Goal: Information Seeking & Learning: Learn about a topic

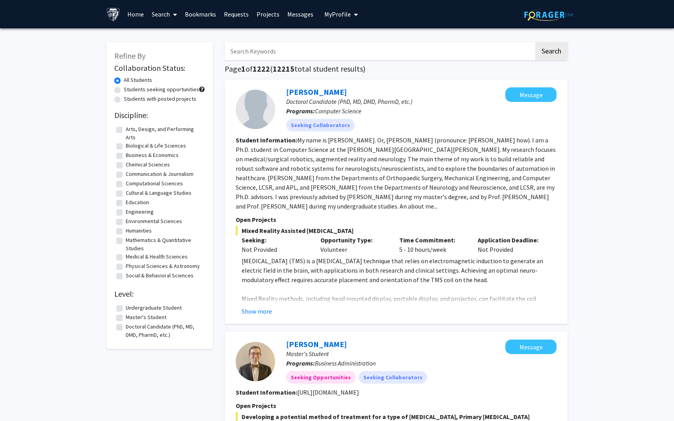
click at [250, 318] on div "[PERSON_NAME] Doctoral Candidate (PhD, MD, DMD, PharmD, etc.) Programs: Compute…" at bounding box center [396, 202] width 343 height 245
click at [248, 311] on button "Show more" at bounding box center [256, 311] width 30 height 9
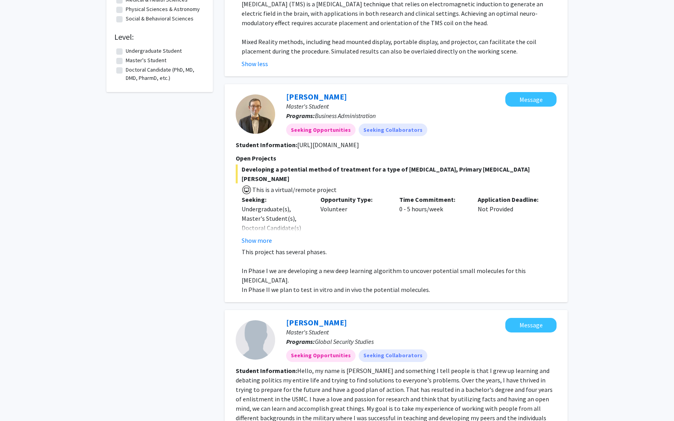
scroll to position [257, 0]
click at [297, 132] on mat-chip "Seeking Opportunities" at bounding box center [320, 130] width 69 height 13
click at [251, 137] on fg-search-applicant "[PERSON_NAME] Master's Student Programs: Business Administration Seeking Opport…" at bounding box center [396, 194] width 321 height 202
drag, startPoint x: 234, startPoint y: 141, endPoint x: 283, endPoint y: 158, distance: 52.3
click at [283, 158] on div "[PERSON_NAME] Master's Student Programs: Business Administration Seeking Opport…" at bounding box center [396, 194] width 343 height 218
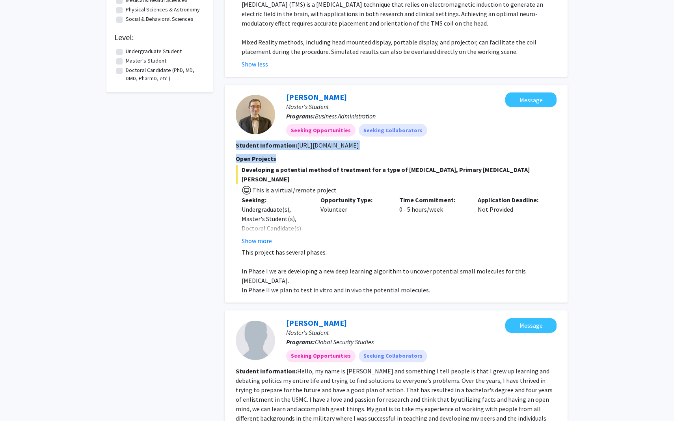
click at [283, 158] on section "Open Projects Developing a potential method of treatment for a type of [MEDICAL…" at bounding box center [396, 224] width 321 height 141
drag, startPoint x: 207, startPoint y: 131, endPoint x: 245, endPoint y: 137, distance: 37.9
click at [245, 137] on fg-search-applicant "[PERSON_NAME] Master's Student Programs: Business Administration Seeking Opport…" at bounding box center [396, 194] width 321 height 202
click at [254, 115] on div at bounding box center [255, 114] width 39 height 39
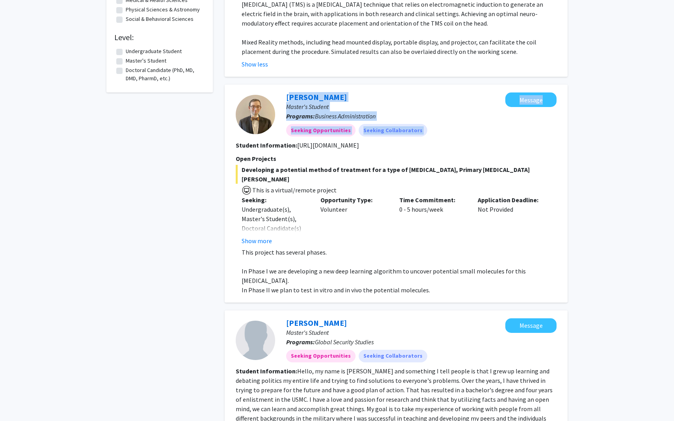
drag, startPoint x: 279, startPoint y: 89, endPoint x: 495, endPoint y: 136, distance: 221.0
click at [495, 139] on div "[PERSON_NAME] Master's Student Programs: Business Administration Seeking Opport…" at bounding box center [396, 194] width 343 height 218
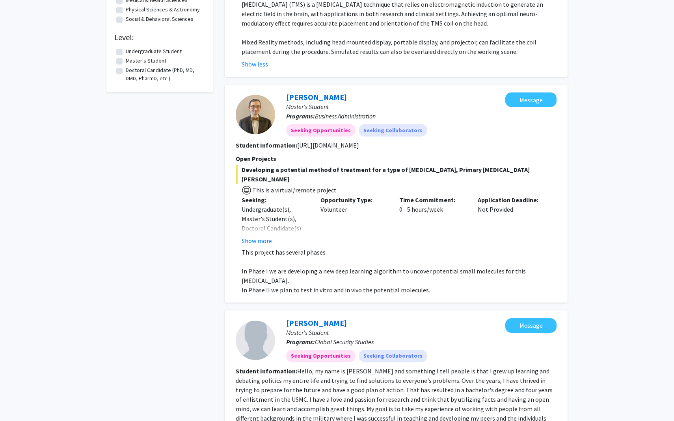
click at [239, 195] on div "Seeking: Undergraduate(s), Master's Student(s), Doctoral Candidate(s) (PhD, MD,…" at bounding box center [275, 220] width 79 height 50
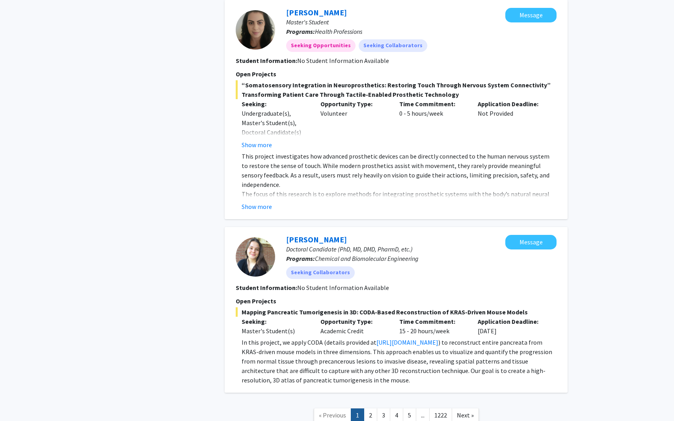
scroll to position [1912, 0]
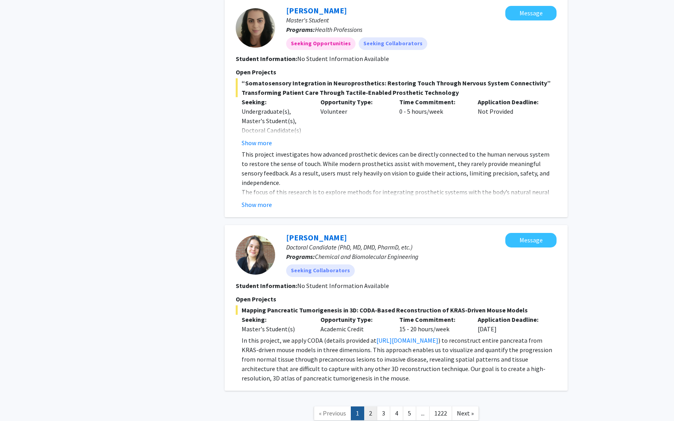
click at [369, 407] on link "2" at bounding box center [370, 414] width 13 height 14
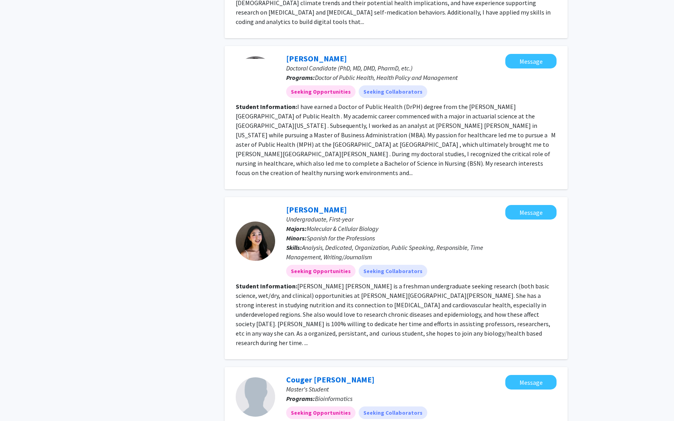
scroll to position [954, 0]
